Goal: Entertainment & Leisure: Browse casually

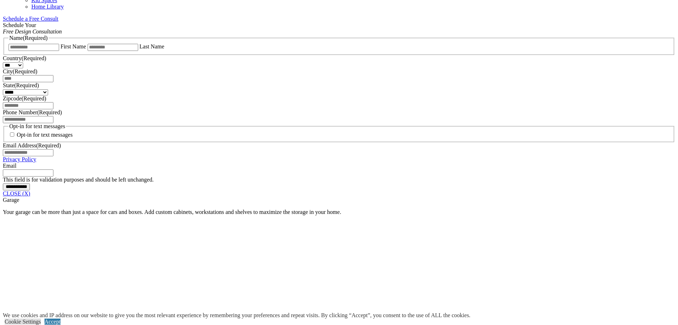
scroll to position [459, 0]
